Goal: Task Accomplishment & Management: Manage account settings

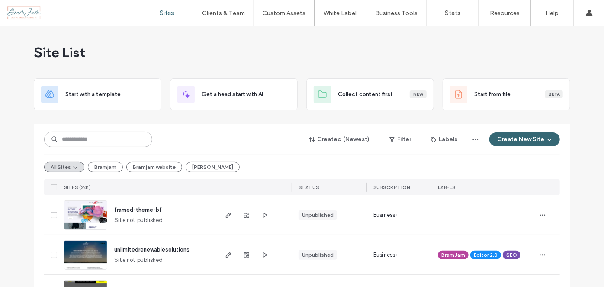
drag, startPoint x: 108, startPoint y: 133, endPoint x: 116, endPoint y: 133, distance: 8.2
click at [108, 133] on input at bounding box center [98, 140] width 108 height 16
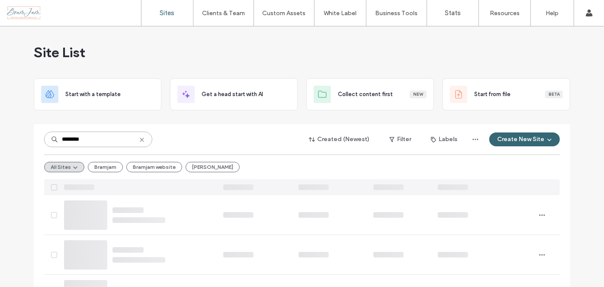
type input "*******"
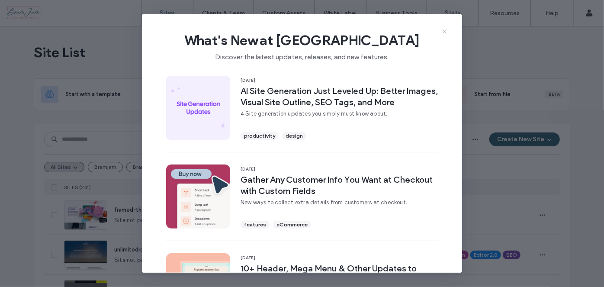
click at [444, 33] on icon at bounding box center [445, 31] width 7 height 7
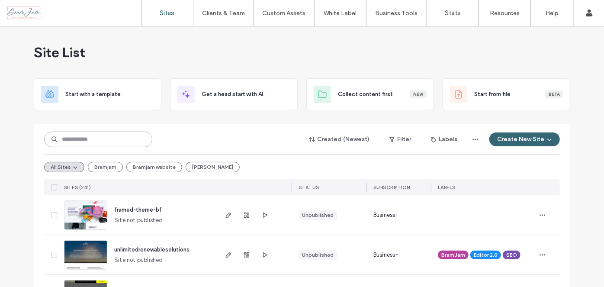
click at [110, 133] on input at bounding box center [98, 140] width 108 height 16
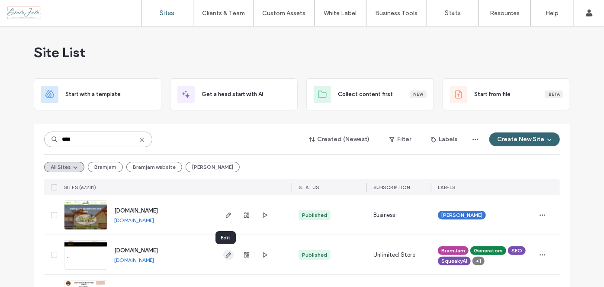
type input "****"
click at [226, 257] on use "button" at bounding box center [228, 254] width 5 height 5
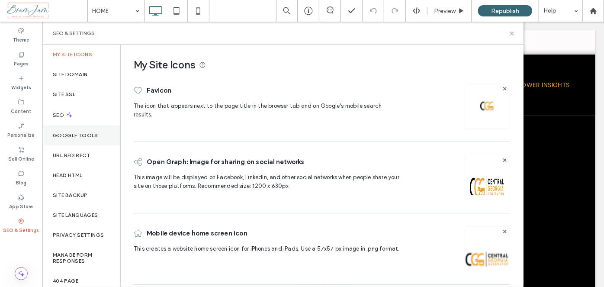
click at [85, 138] on label "Google Tools" at bounding box center [75, 135] width 45 height 6
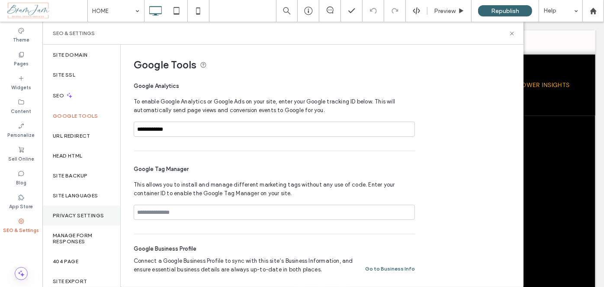
scroll to position [49, 0]
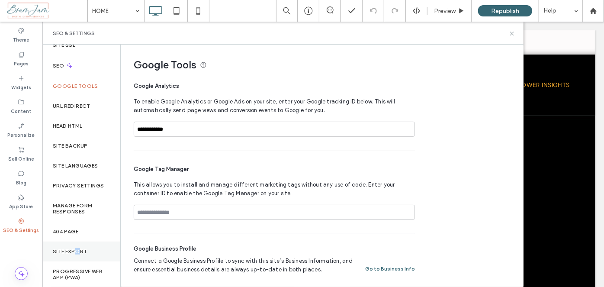
drag, startPoint x: 77, startPoint y: 255, endPoint x: 78, endPoint y: 244, distance: 11.7
click at [78, 244] on div "Site Export" at bounding box center [81, 252] width 78 height 20
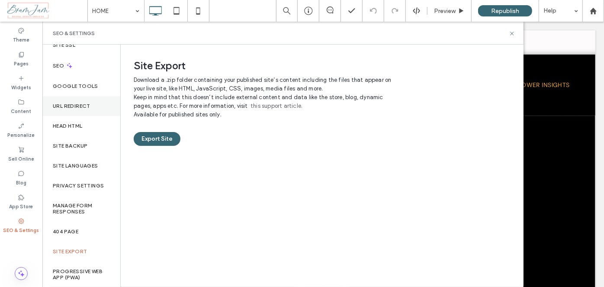
click at [88, 105] on label "URL Redirect" at bounding box center [72, 106] width 38 height 6
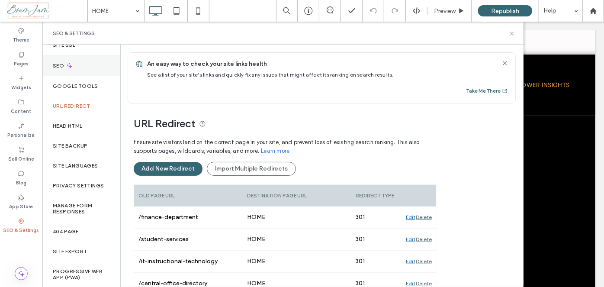
click at [63, 68] on div "SEO" at bounding box center [81, 65] width 78 height 21
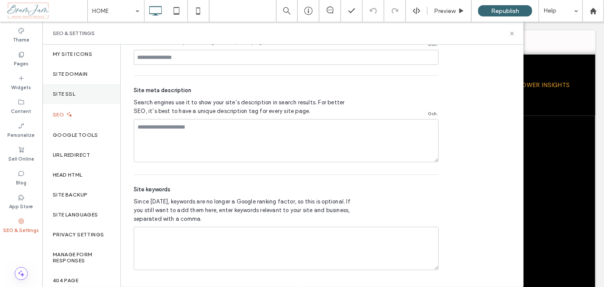
scroll to position [0, 0]
click at [81, 79] on div "Site Domain" at bounding box center [81, 75] width 78 height 20
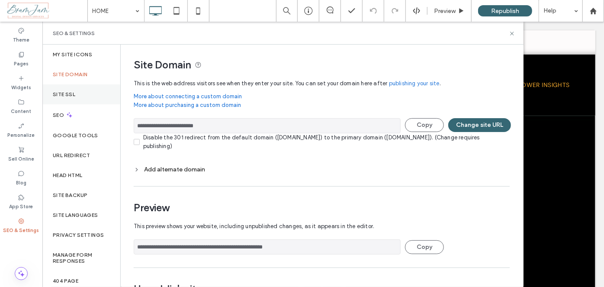
click at [49, 91] on div "Site SSL" at bounding box center [81, 94] width 78 height 20
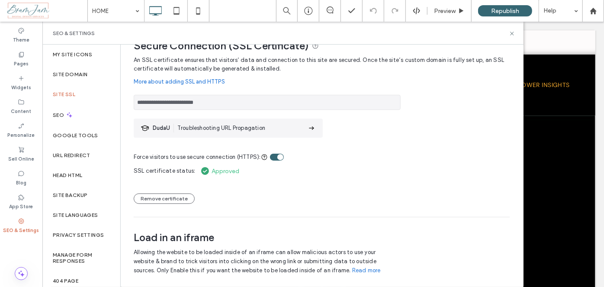
scroll to position [36, 0]
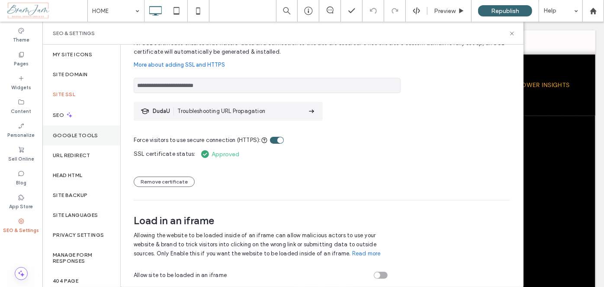
click at [75, 134] on label "Google Tools" at bounding box center [75, 135] width 45 height 6
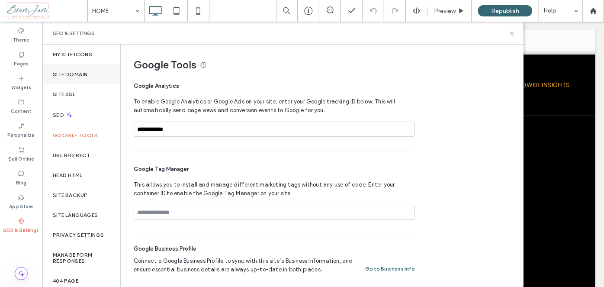
click at [67, 70] on div "Site Domain" at bounding box center [81, 75] width 78 height 20
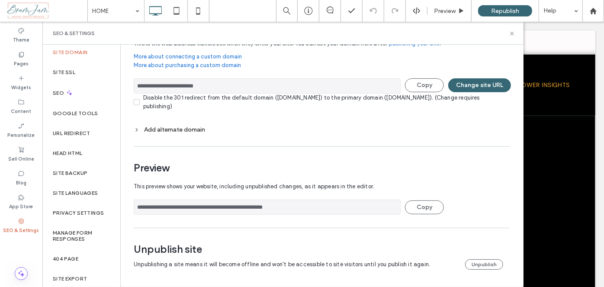
scroll to position [0, 0]
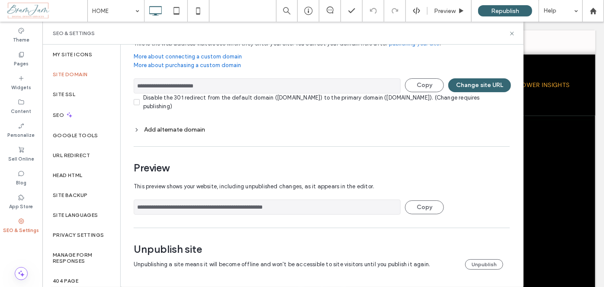
click at [74, 75] on label "Site Domain" at bounding box center [70, 74] width 35 height 6
click at [76, 56] on label "My Site Icons" at bounding box center [72, 55] width 39 height 6
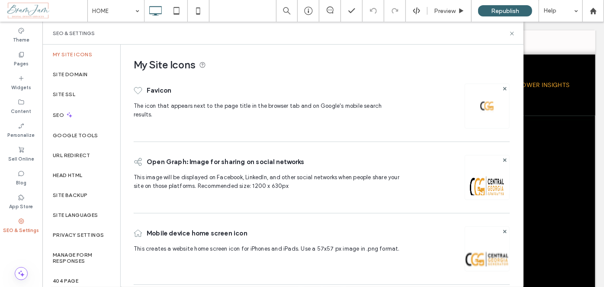
scroll to position [1, 0]
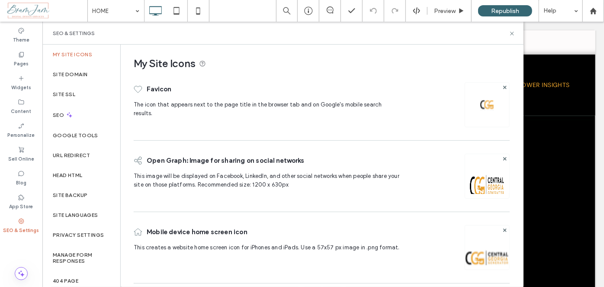
click at [10, 221] on div "SEO & Settings" at bounding box center [21, 226] width 42 height 24
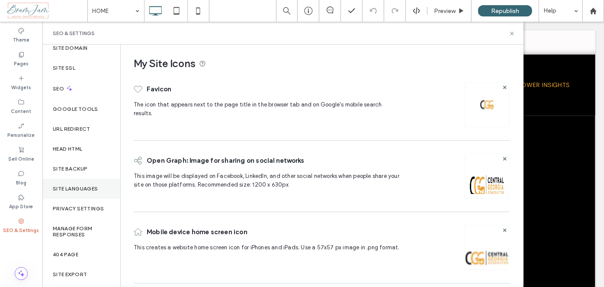
scroll to position [49, 0]
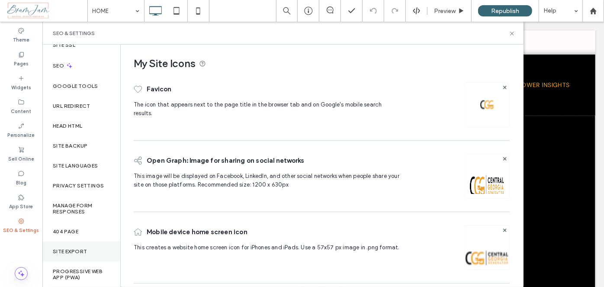
click at [73, 254] on div "Site Export" at bounding box center [81, 252] width 78 height 20
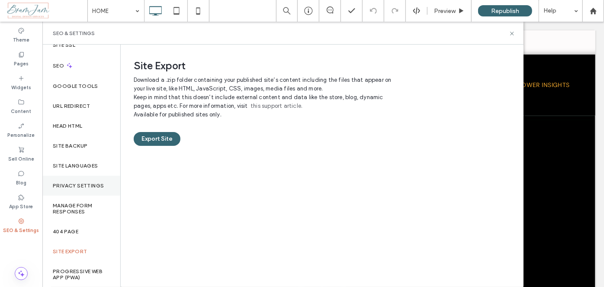
click at [85, 178] on div "Privacy Settings" at bounding box center [81, 186] width 78 height 20
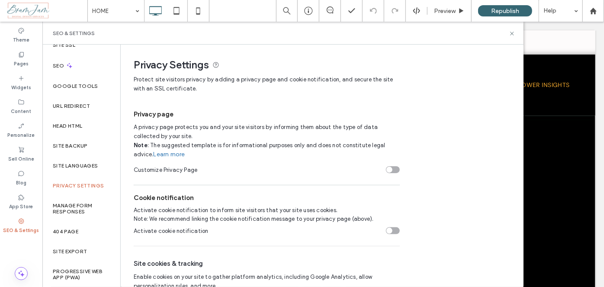
click at [517, 34] on div "SEO & Settings" at bounding box center [282, 33] width 481 height 23
click at [595, 8] on icon at bounding box center [593, 10] width 7 height 7
